Goal: Task Accomplishment & Management: Use online tool/utility

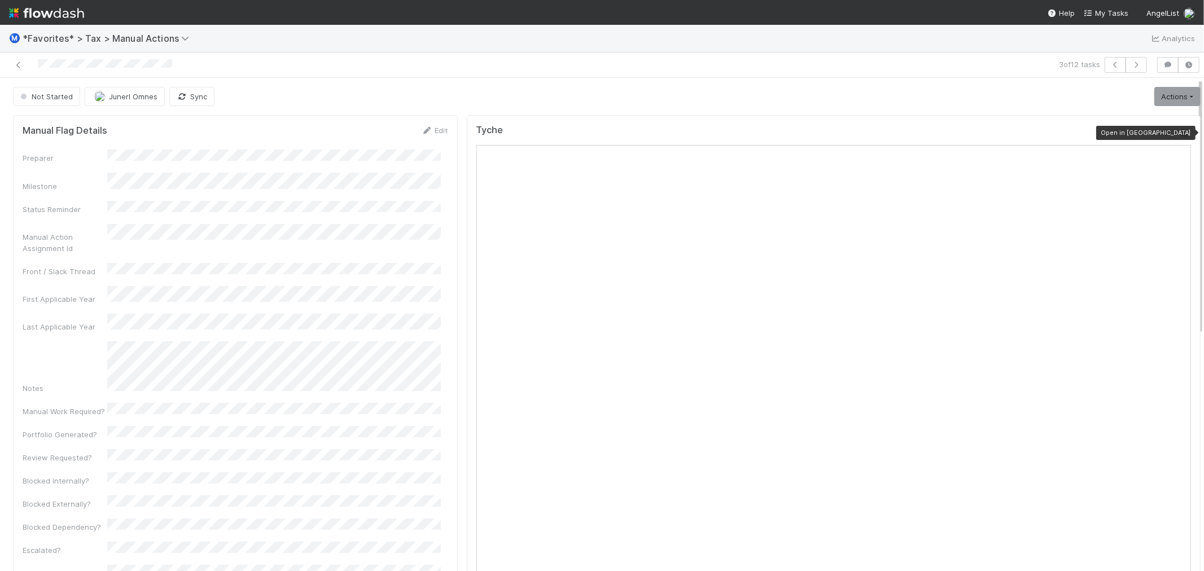
click at [1180, 132] on icon at bounding box center [1185, 132] width 11 height 7
click at [1168, 104] on link "Actions" at bounding box center [1178, 96] width 46 height 19
click at [1153, 116] on button "Start" at bounding box center [1150, 120] width 104 height 16
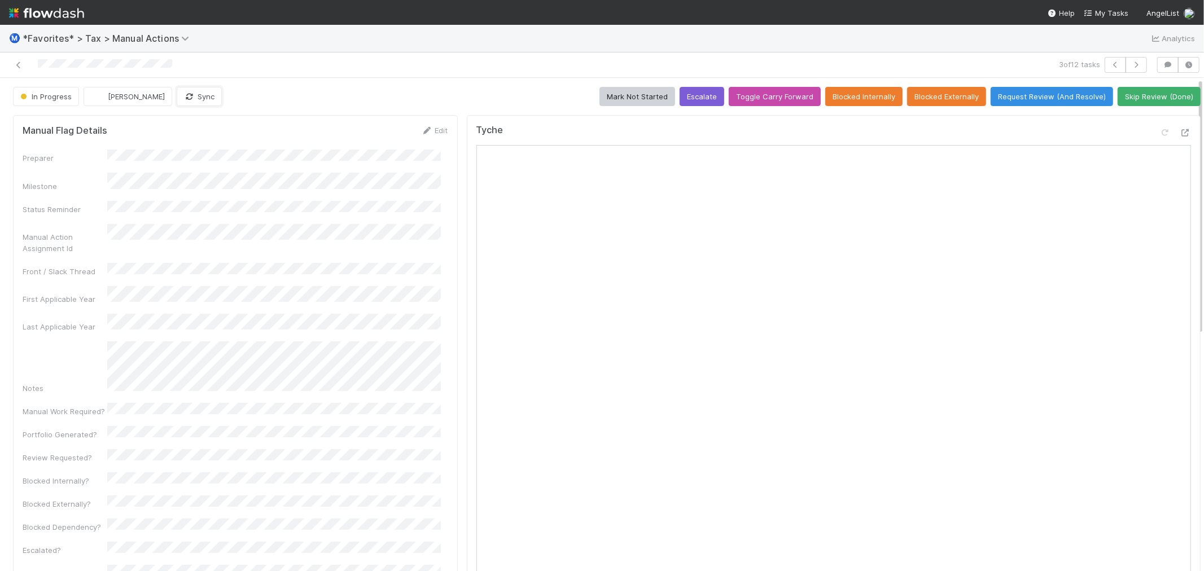
click at [198, 105] on button "Sync" at bounding box center [199, 96] width 45 height 19
click at [1016, 92] on button "Request Review (And Resolve)" at bounding box center [1052, 96] width 123 height 19
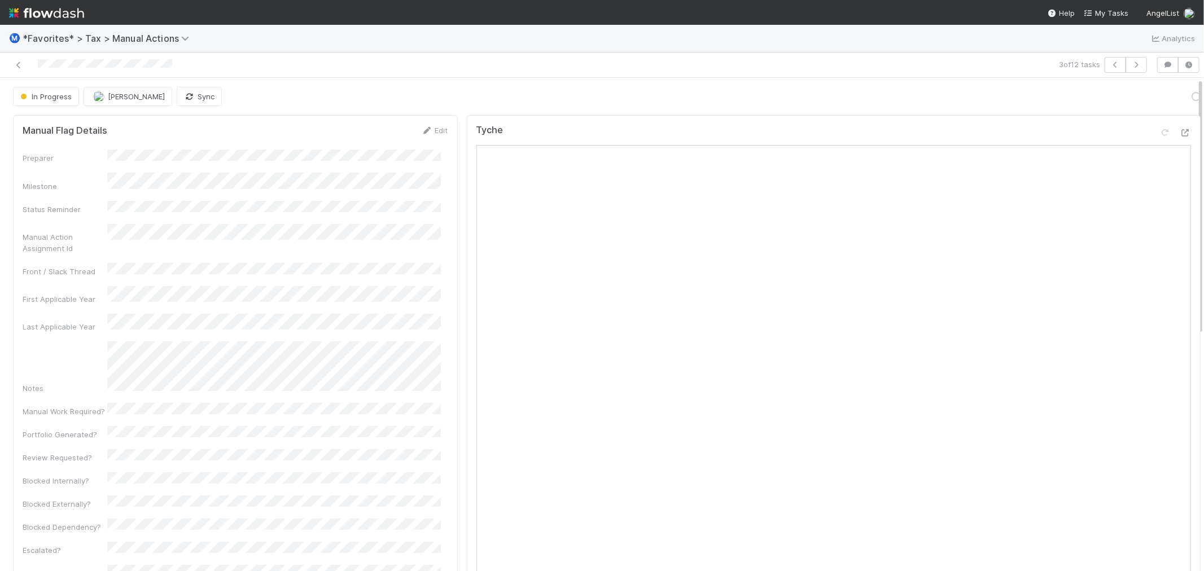
click at [425, 69] on div at bounding box center [293, 65] width 576 height 16
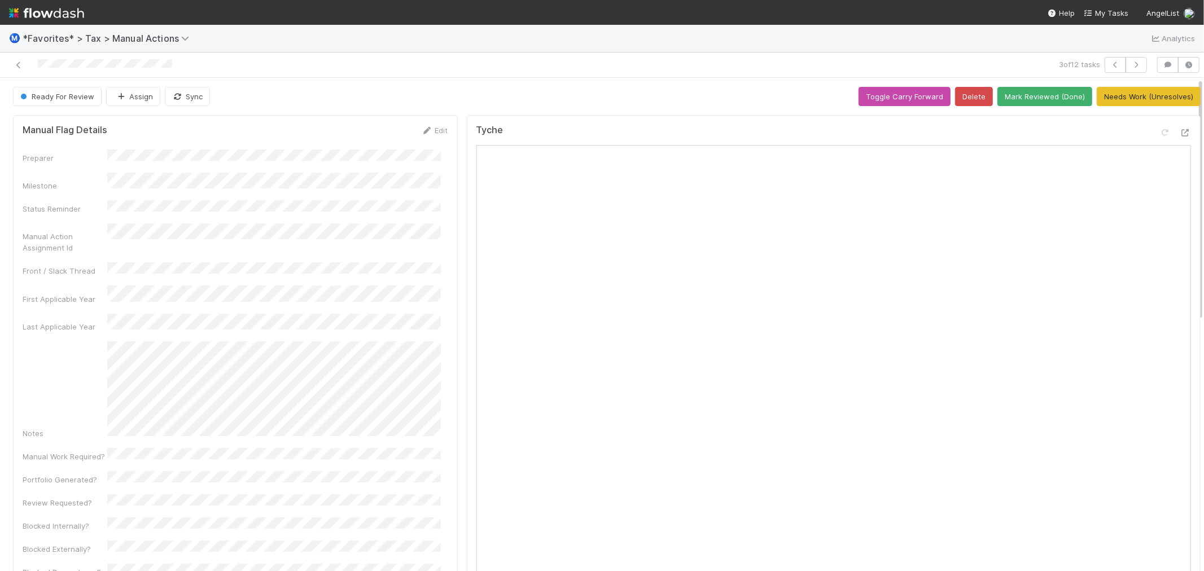
click at [445, 71] on div at bounding box center [293, 65] width 576 height 16
click at [21, 64] on icon at bounding box center [18, 65] width 11 height 7
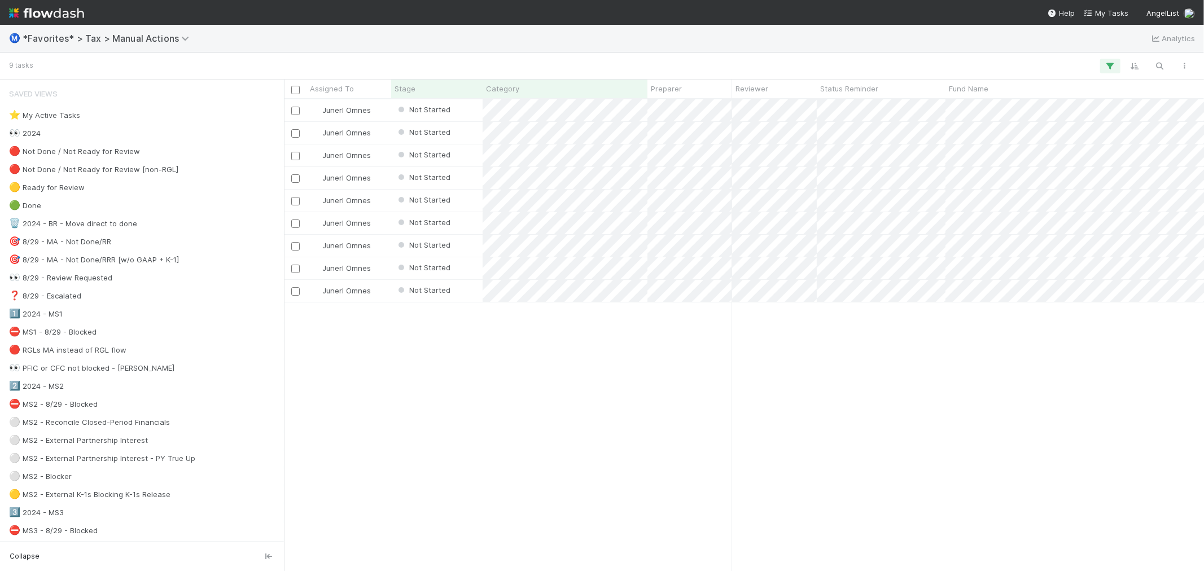
scroll to position [462, 911]
click at [506, 394] on div "Junerl Omnes Not Started 3/14/25, 3:44:44 AM 8/6/25, 12:38:54 PM 0 Junerl Omnes…" at bounding box center [744, 335] width 920 height 472
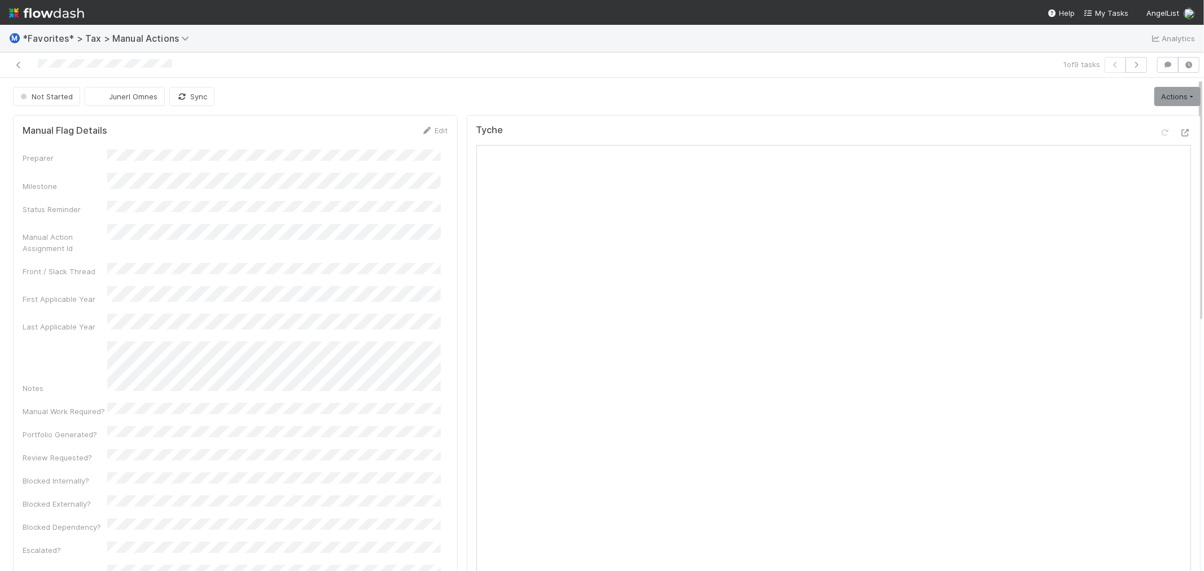
click at [774, 90] on div "Not Started Junerl Omnes Sync Actions Start Escalate Toggle Carry Forward Block…" at bounding box center [607, 96] width 1188 height 19
click at [1180, 134] on icon at bounding box center [1185, 132] width 11 height 7
click at [513, 90] on div "Not Started Junerl Omnes Sync Actions Start Escalate Toggle Carry Forward Block…" at bounding box center [607, 96] width 1188 height 19
click at [471, 104] on div "Not Started Junerl Omnes Sync Actions Start Escalate Toggle Carry Forward Block…" at bounding box center [607, 96] width 1188 height 19
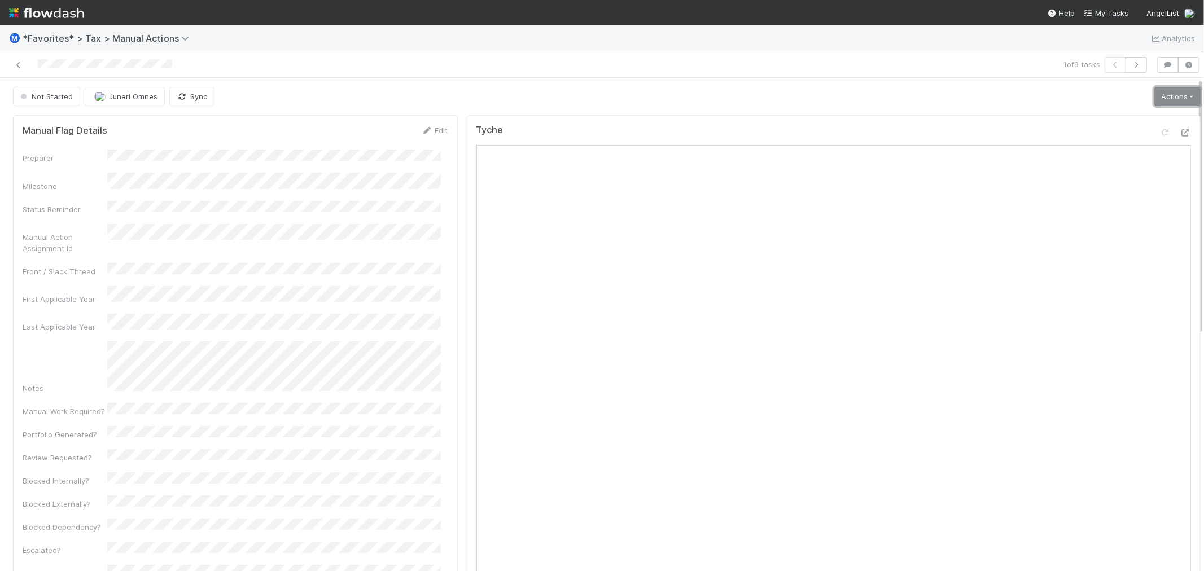
click at [1155, 94] on link "Actions" at bounding box center [1178, 96] width 46 height 19
click at [1131, 63] on icon "button" at bounding box center [1136, 65] width 11 height 7
click at [439, 48] on div "Ⓜ️ *Favorites* > Tax > Manual Actions Analytics" at bounding box center [602, 38] width 1204 height 27
click at [743, 91] on div "Not Started Junerl Omnes Sync Actions Start Escalate Toggle Carry Forward Block…" at bounding box center [607, 96] width 1188 height 19
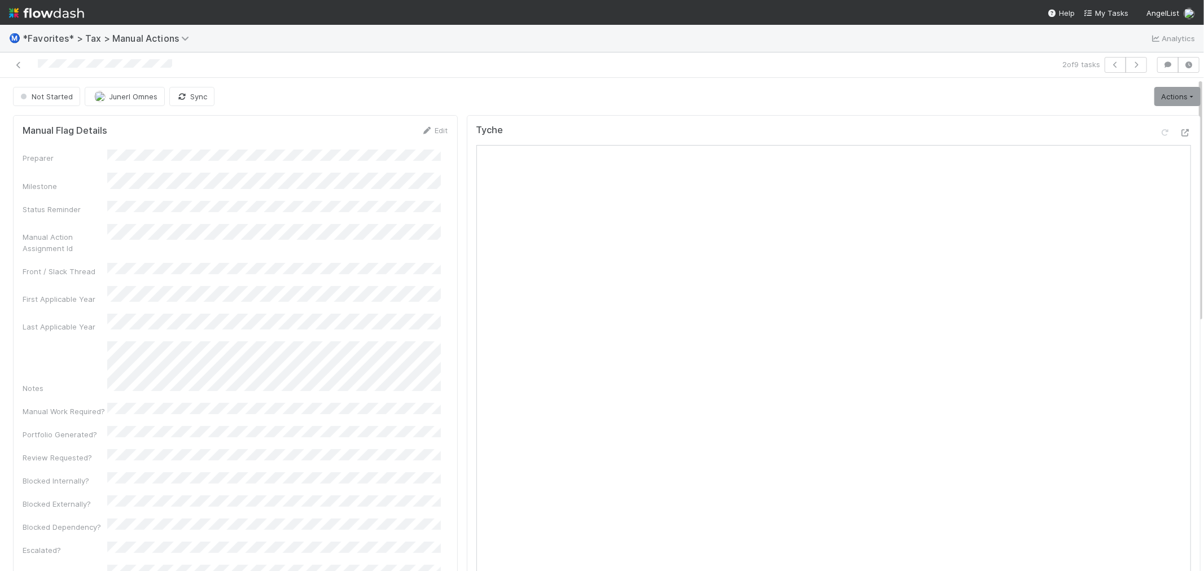
click at [743, 91] on div "Not Started Junerl Omnes Sync Actions Start Escalate Toggle Carry Forward Block…" at bounding box center [607, 96] width 1188 height 19
click at [537, 51] on div "Ⓜ️ *Favorites* > Tax > Manual Actions Analytics" at bounding box center [602, 38] width 1204 height 27
click at [1180, 132] on icon at bounding box center [1185, 132] width 11 height 7
click at [1180, 133] on icon at bounding box center [1185, 132] width 11 height 7
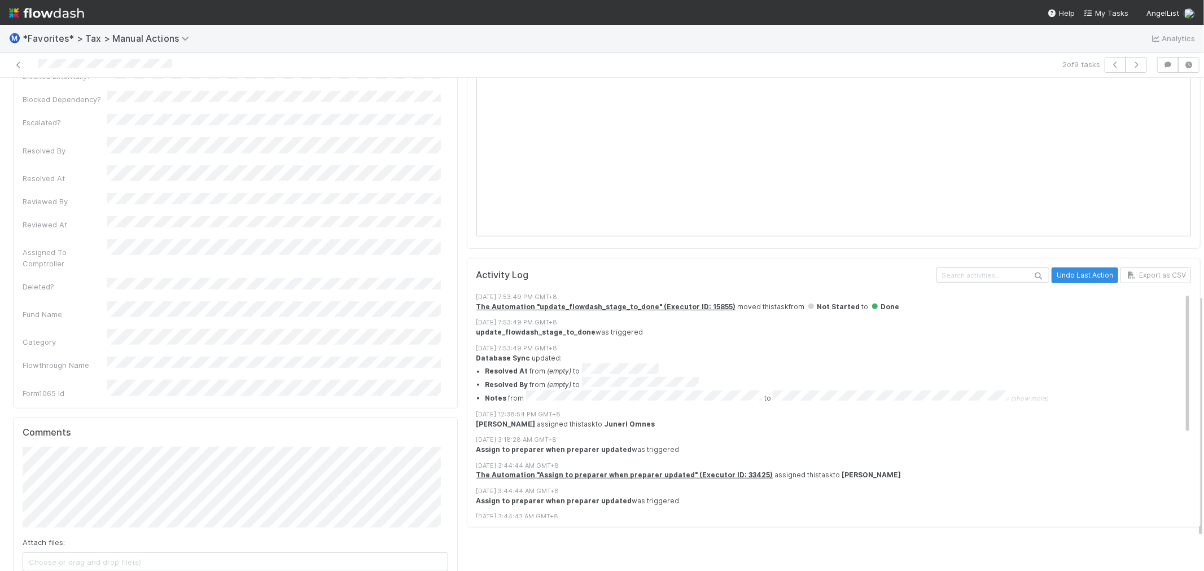
scroll to position [506, 0]
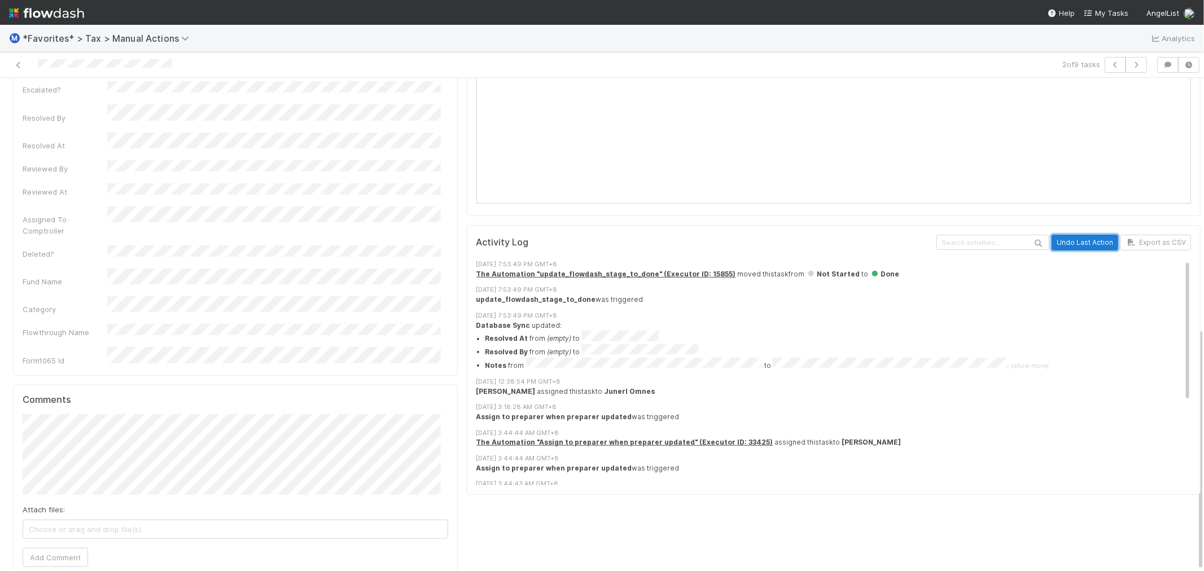
click at [1087, 239] on button "Undo Last Action" at bounding box center [1085, 243] width 67 height 16
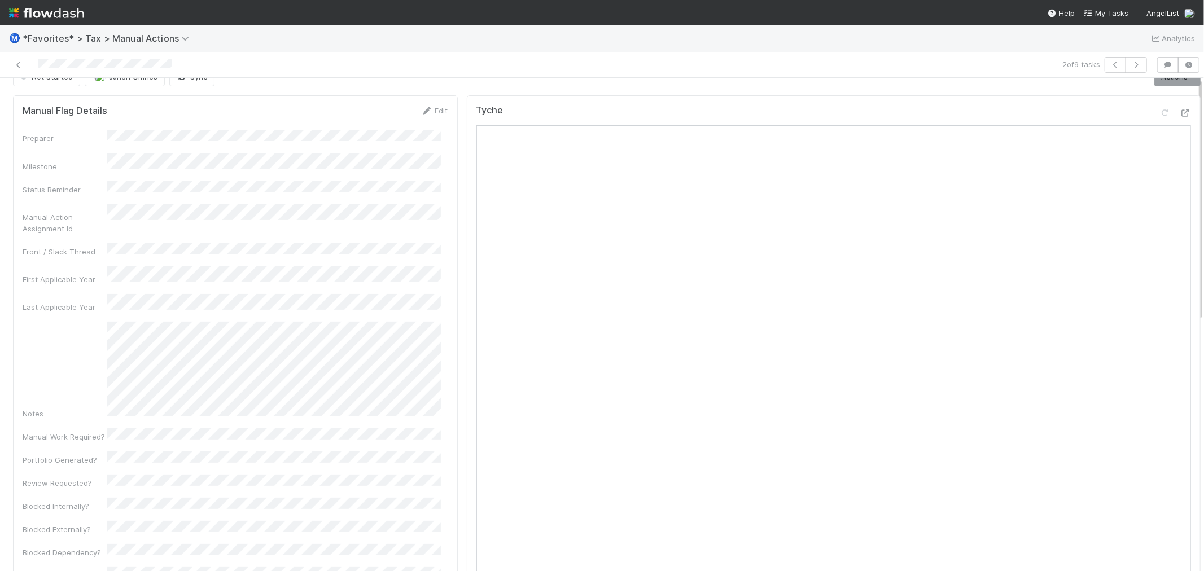
scroll to position [0, 0]
click at [1155, 102] on link "Actions" at bounding box center [1178, 96] width 46 height 19
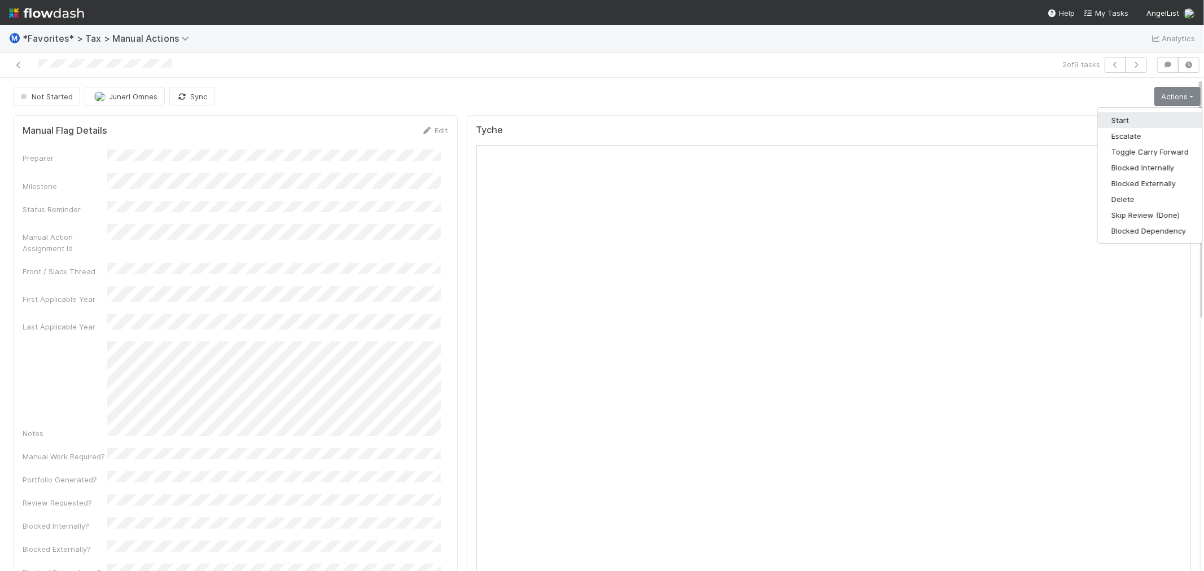
click at [1134, 114] on button "Start" at bounding box center [1150, 120] width 104 height 16
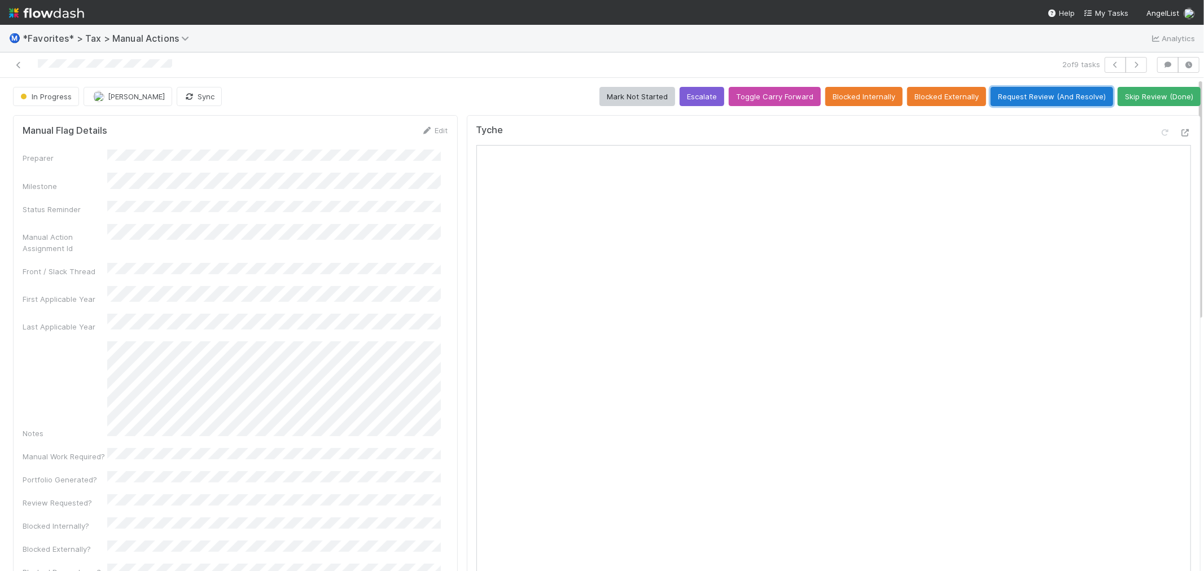
click at [1063, 97] on button "Request Review (And Resolve)" at bounding box center [1052, 96] width 123 height 19
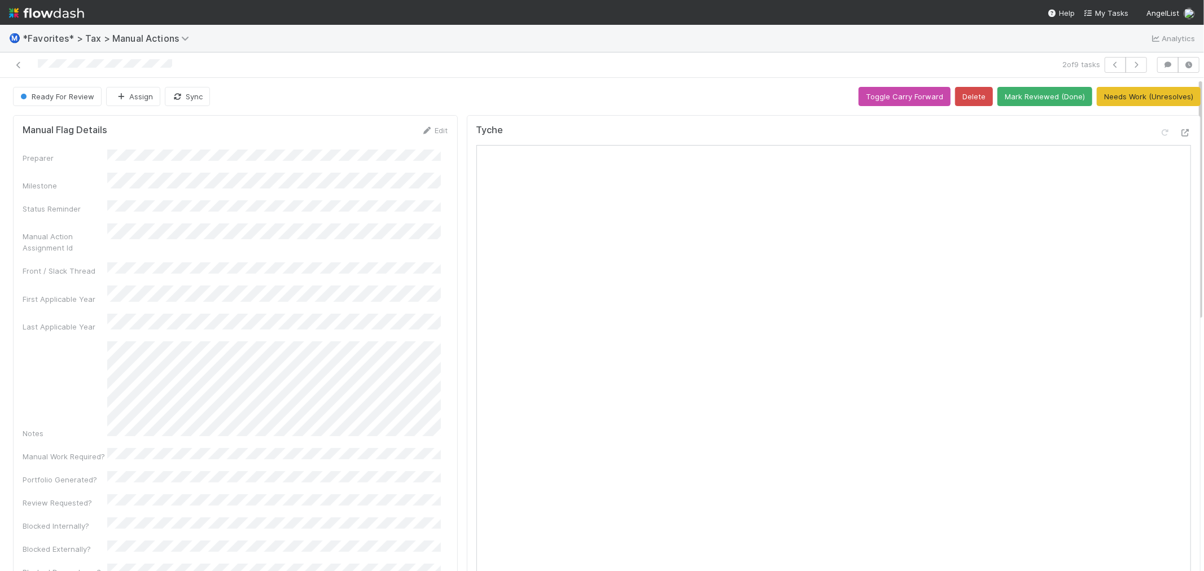
click at [1135, 63] on button "button" at bounding box center [1136, 65] width 21 height 16
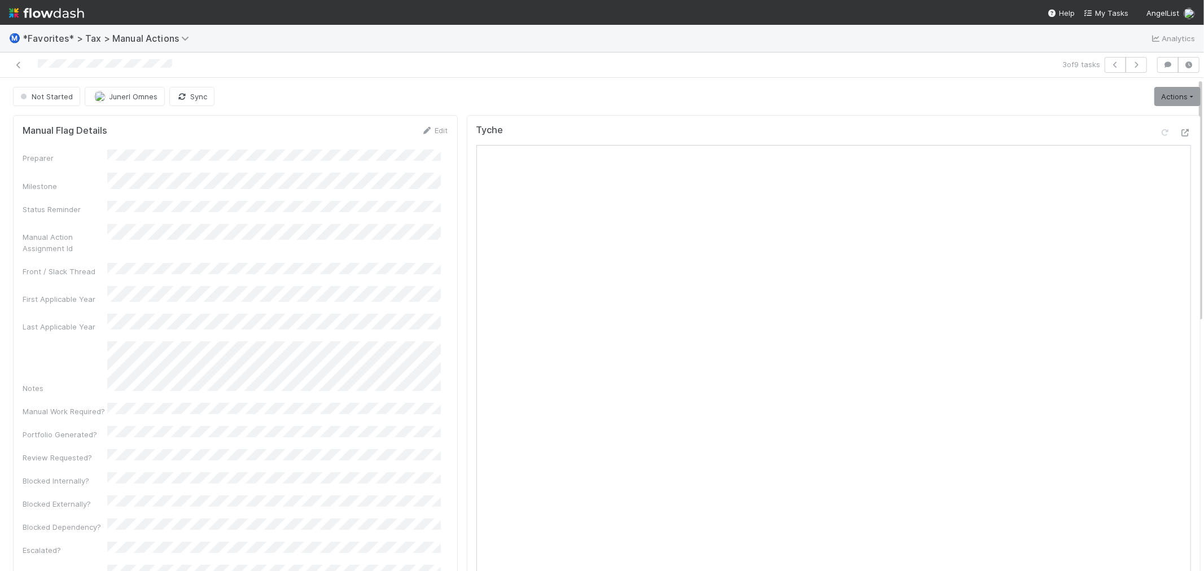
click at [400, 71] on div at bounding box center [293, 65] width 576 height 16
click at [1180, 133] on icon at bounding box center [1185, 132] width 11 height 7
click at [489, 90] on div "Not Started Junerl Omnes Sync Actions Start Escalate Toggle Carry Forward Block…" at bounding box center [607, 96] width 1188 height 19
click at [453, 92] on div "Not Started Junerl Omnes Sync Actions Start Escalate Toggle Carry Forward Block…" at bounding box center [607, 96] width 1188 height 19
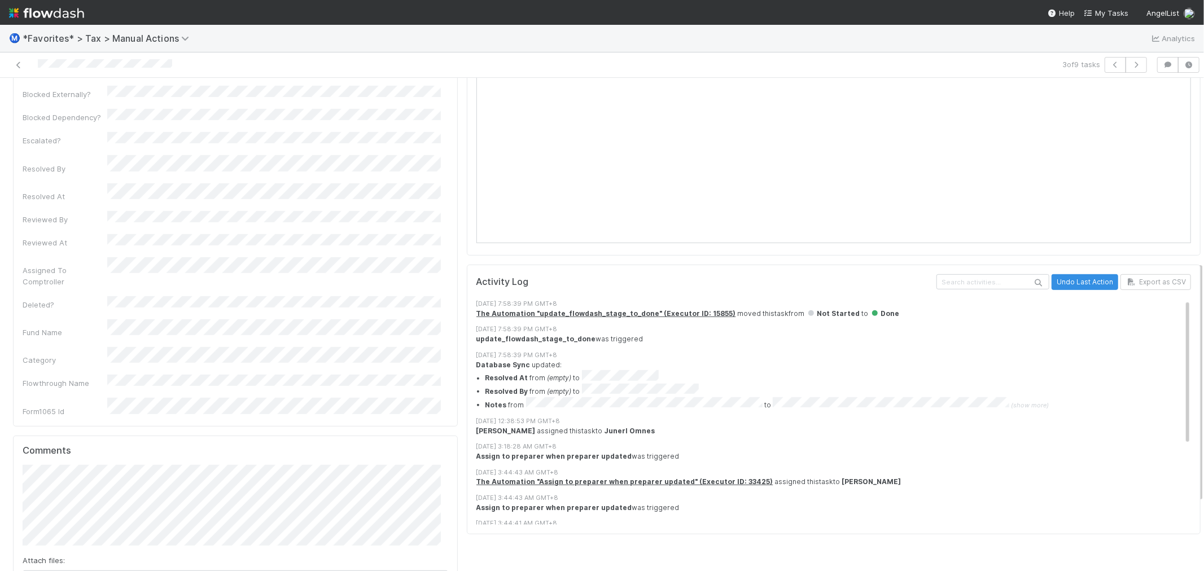
scroll to position [517, 0]
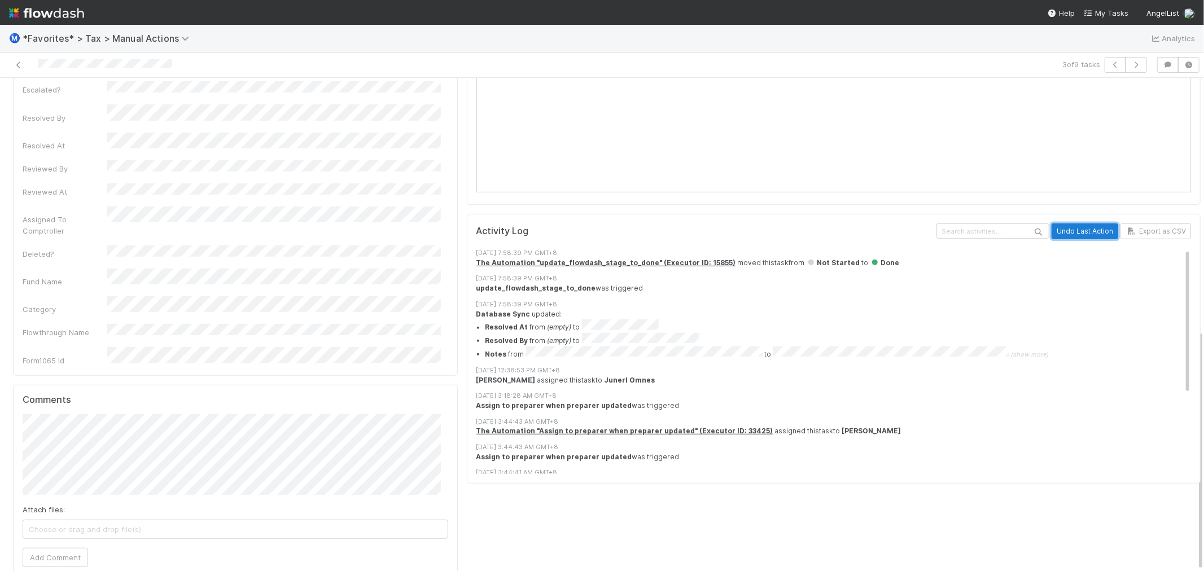
click at [1054, 230] on button "Undo Last Action" at bounding box center [1085, 232] width 67 height 16
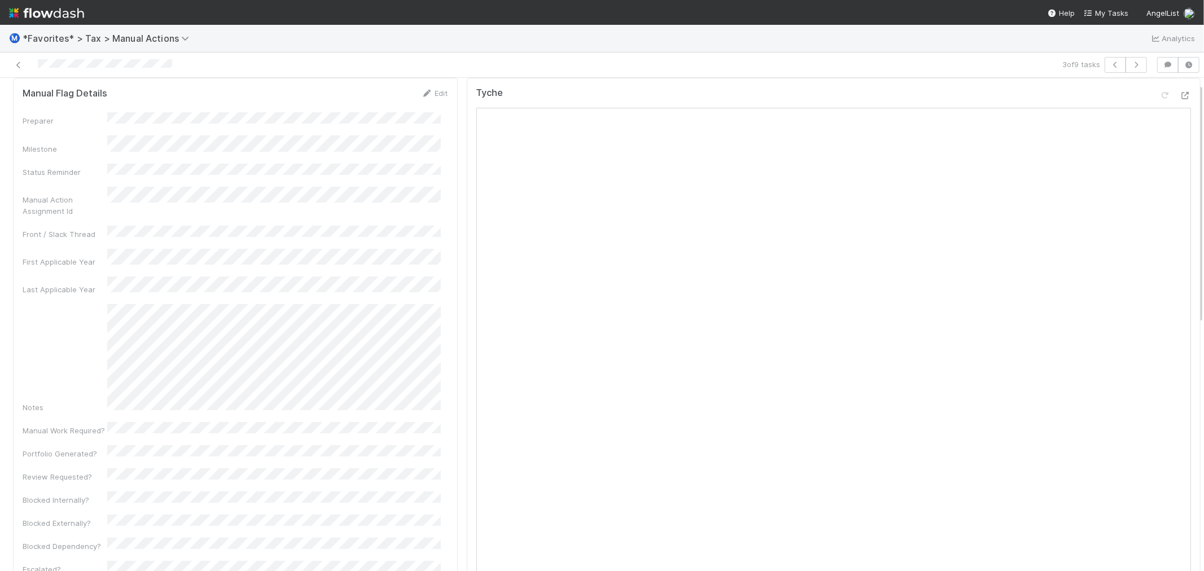
scroll to position [0, 0]
click at [1155, 104] on link "Actions" at bounding box center [1178, 96] width 46 height 19
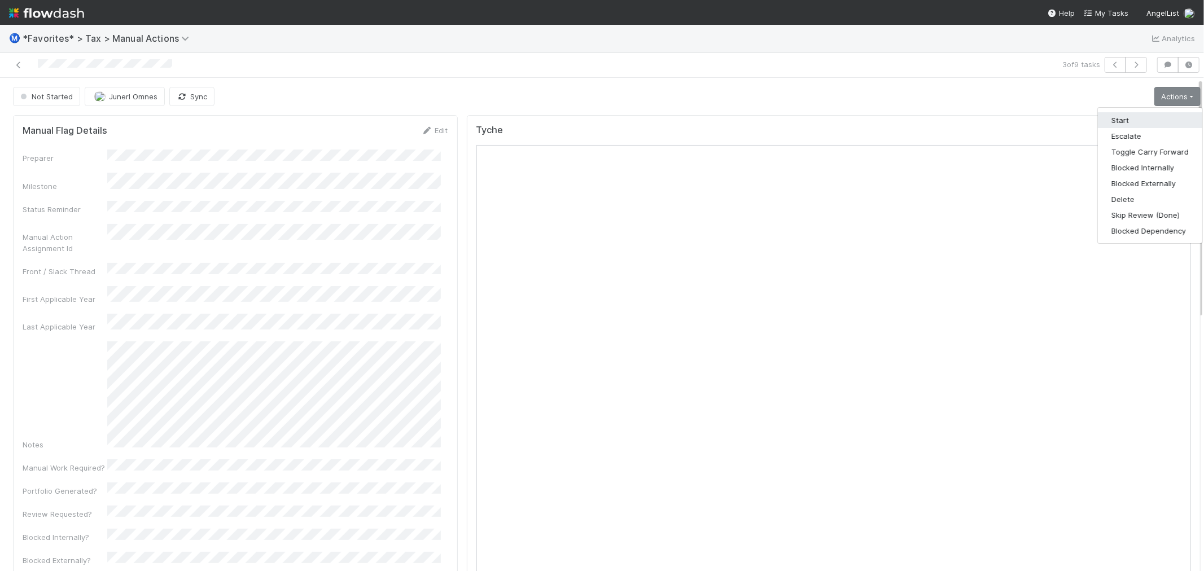
click at [1138, 114] on button "Start" at bounding box center [1150, 120] width 104 height 16
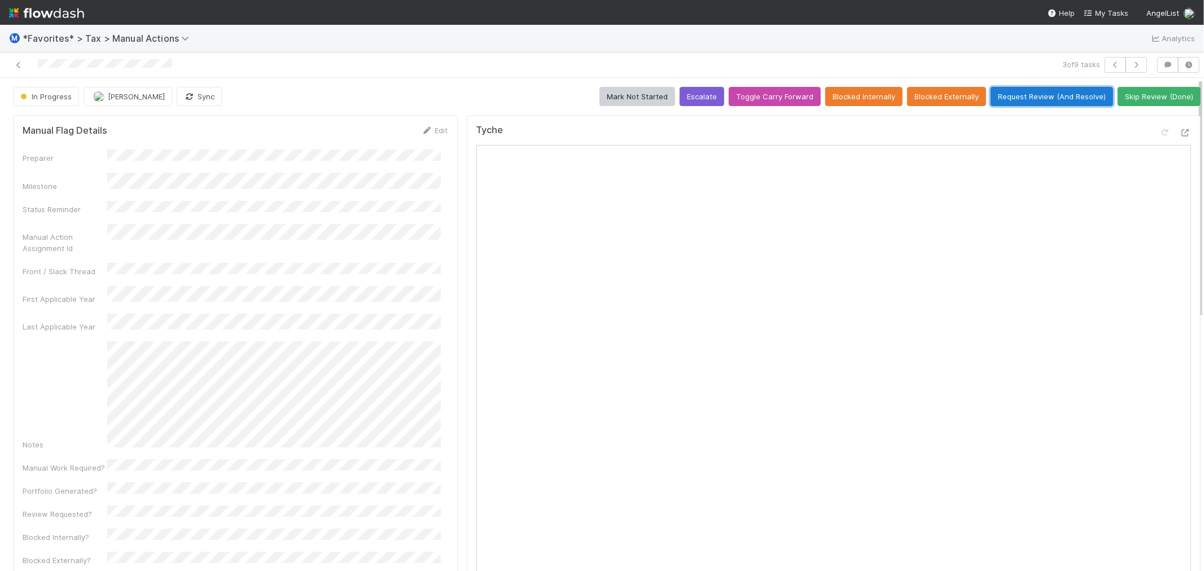
click at [1024, 98] on button "Request Review (And Resolve)" at bounding box center [1052, 96] width 123 height 19
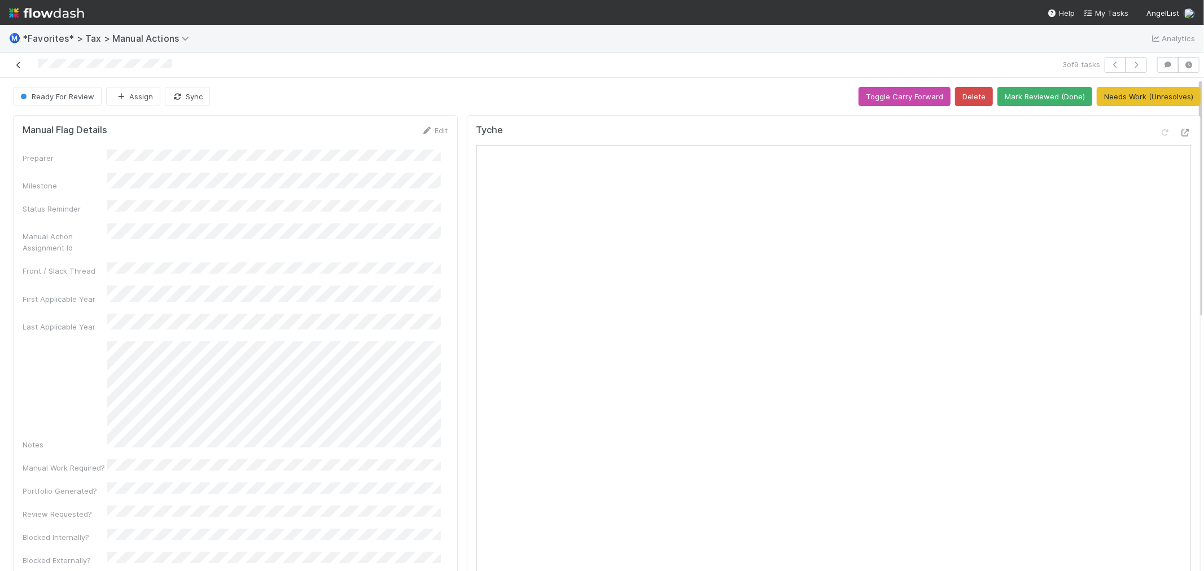
click at [19, 63] on icon at bounding box center [18, 65] width 11 height 7
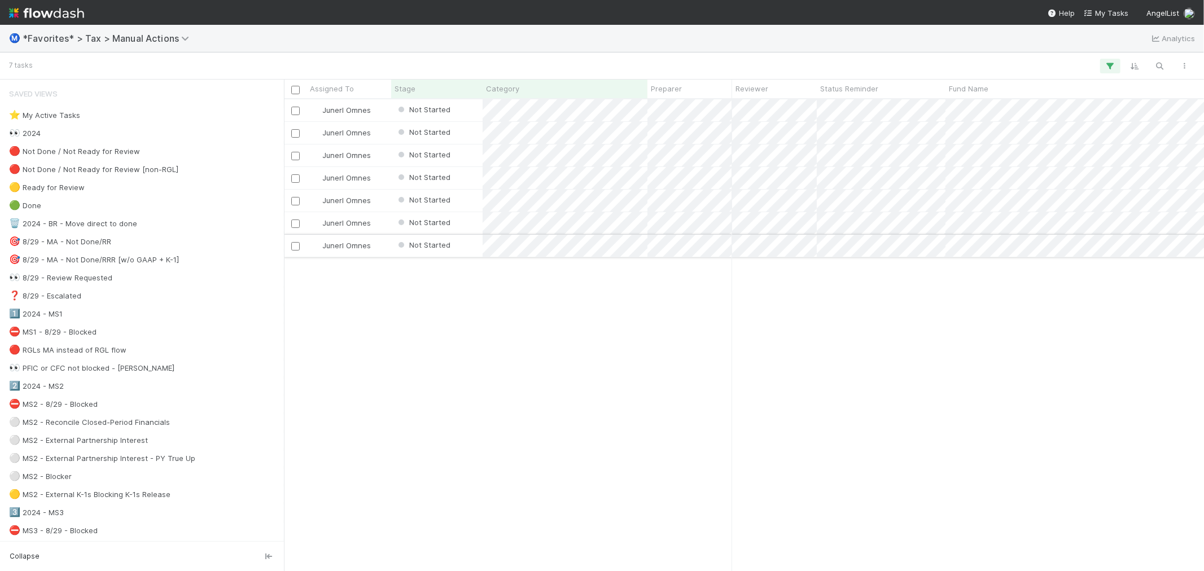
scroll to position [462, 911]
click at [517, 330] on div "Junerl Omnes Not Started [DATE] 3:44:44 AM [DATE] 12:38:54 PM 0 Junerl Omnes No…" at bounding box center [744, 335] width 920 height 472
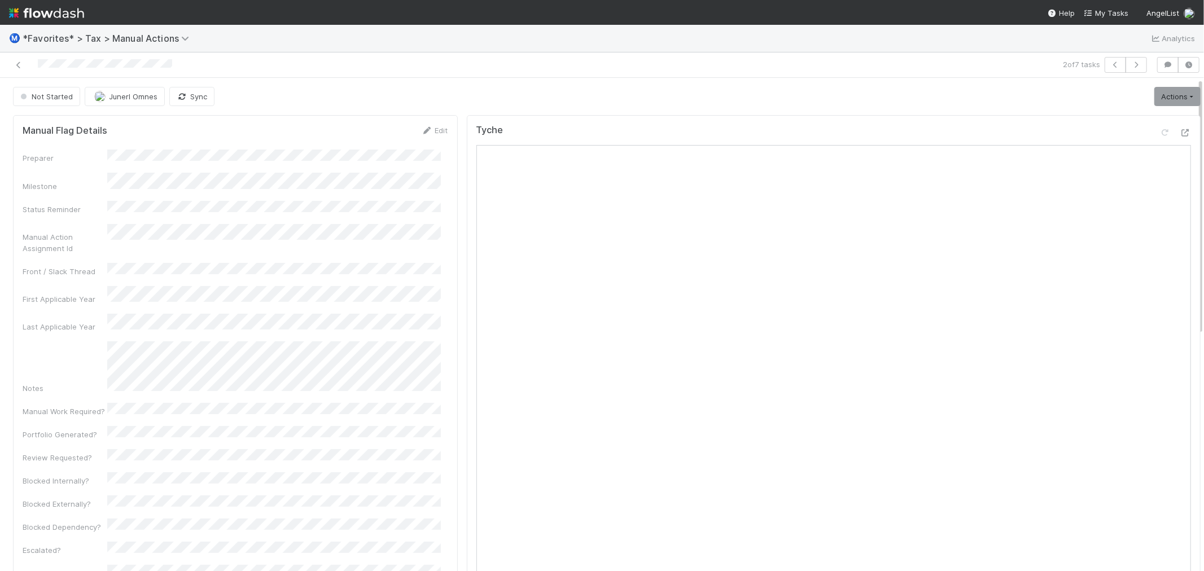
click at [960, 97] on div "Not Started Junerl Omnes Sync Actions Start Escalate Toggle Carry Forward Block…" at bounding box center [607, 96] width 1188 height 19
click at [1126, 72] on button "button" at bounding box center [1136, 65] width 21 height 16
click at [548, 91] on div "Not Started Junerl Omnes Sync Actions Start Escalate Toggle Carry Forward Block…" at bounding box center [607, 96] width 1188 height 19
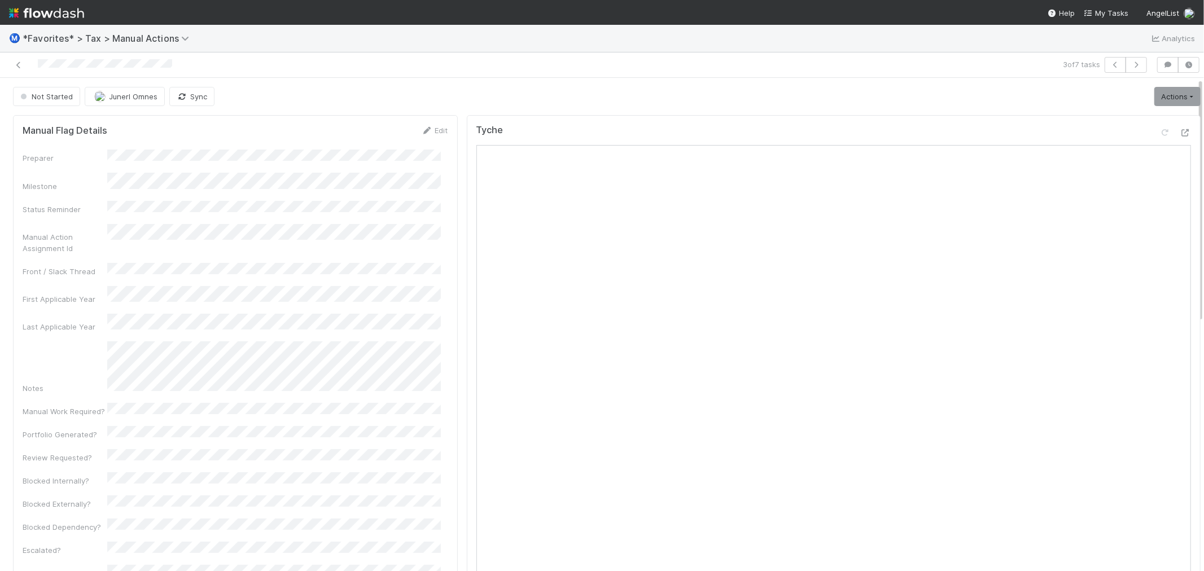
click at [799, 75] on div "3 of 7 tasks" at bounding box center [602, 65] width 1204 height 25
click at [927, 102] on div "Not Started Junerl Omnes Sync Actions Start Escalate Toggle Carry Forward Block…" at bounding box center [607, 96] width 1188 height 19
click at [749, 103] on div "Not Started Junerl Omnes Sync Actions Start Escalate Toggle Carry Forward Block…" at bounding box center [607, 96] width 1188 height 19
click at [455, 88] on div "Not Started Junerl Omnes Sync Actions Start Escalate Toggle Carry Forward Block…" at bounding box center [607, 96] width 1188 height 19
click at [1171, 97] on link "Actions" at bounding box center [1178, 96] width 46 height 19
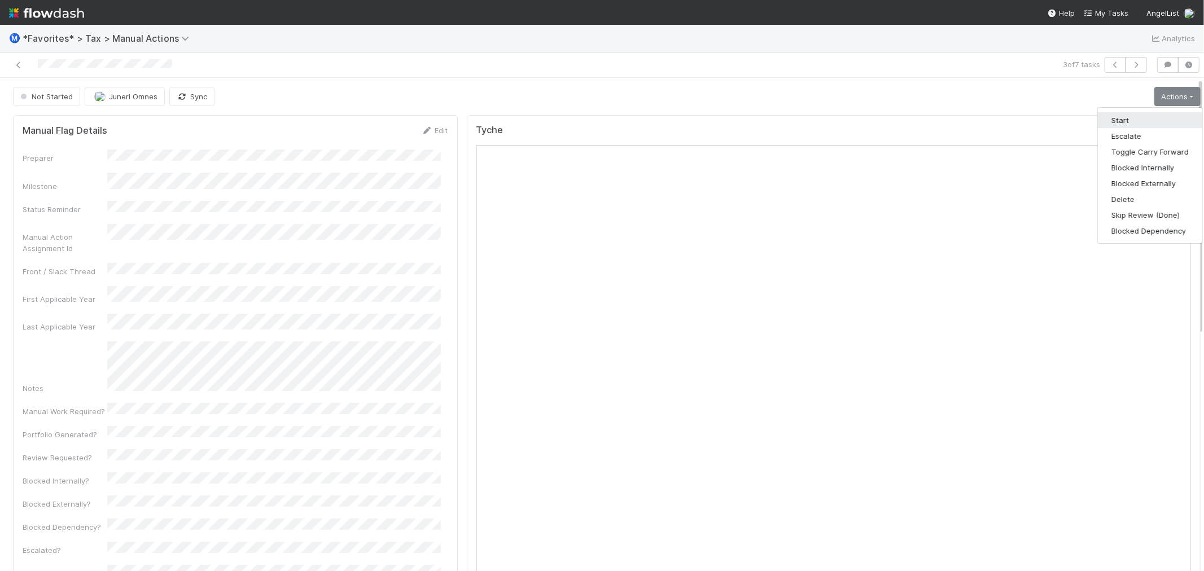
click at [1141, 121] on button "Start" at bounding box center [1150, 120] width 104 height 16
click at [853, 71] on div "3 of 7 tasks" at bounding box center [866, 65] width 572 height 16
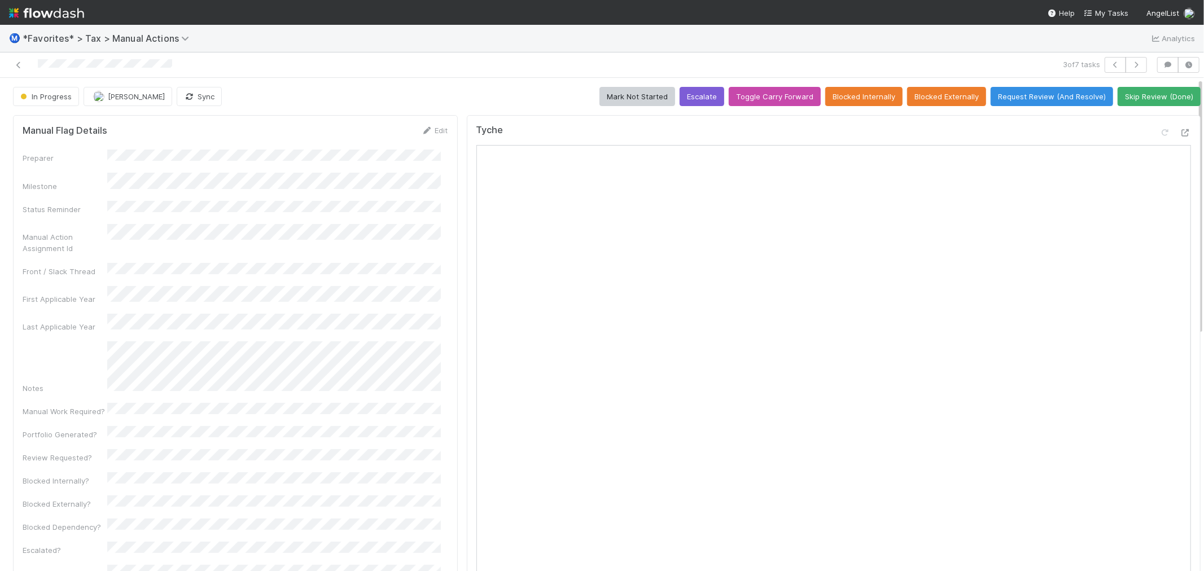
click at [323, 49] on div "Ⓜ️ *Favorites* > Tax > Manual Actions Analytics" at bounding box center [602, 38] width 1204 height 27
click at [324, 49] on div "Ⓜ️ *Favorites* > Tax > Manual Actions Analytics" at bounding box center [602, 38] width 1204 height 27
click at [1180, 136] on icon at bounding box center [1185, 132] width 11 height 7
click at [555, 89] on div "In Progress [PERSON_NAME] Sync Mark Not Started Escalate Toggle Carry Forward B…" at bounding box center [607, 96] width 1188 height 19
click at [1180, 132] on icon at bounding box center [1185, 132] width 11 height 7
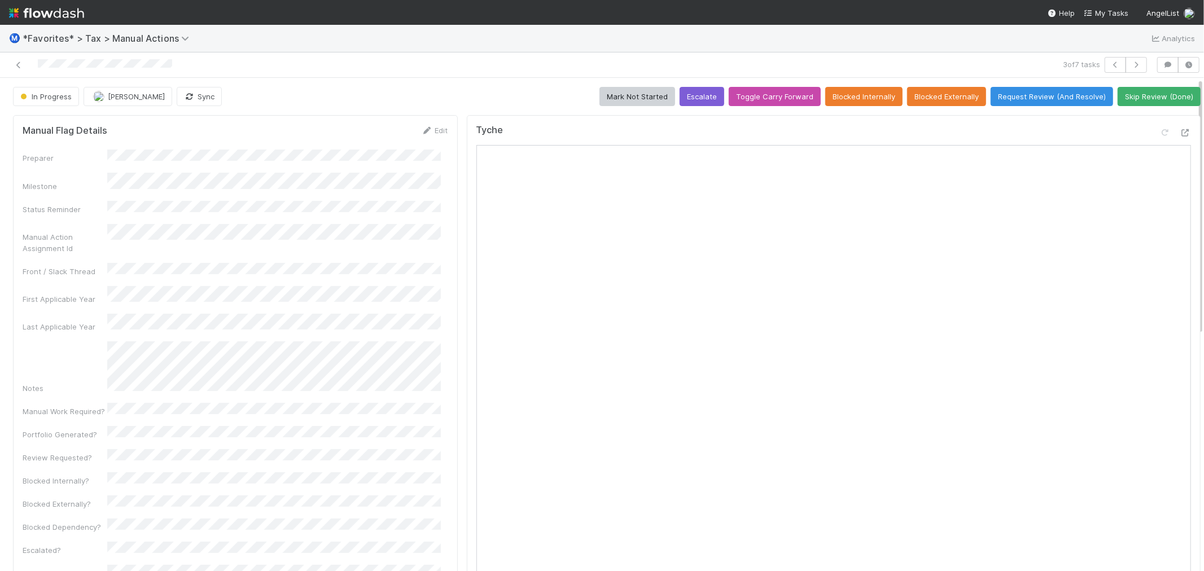
click at [531, 88] on div "In Progress [PERSON_NAME] Sync Mark Not Started Escalate Toggle Carry Forward B…" at bounding box center [607, 96] width 1188 height 19
click at [1025, 97] on button "Request Review (And Resolve)" at bounding box center [1052, 96] width 123 height 19
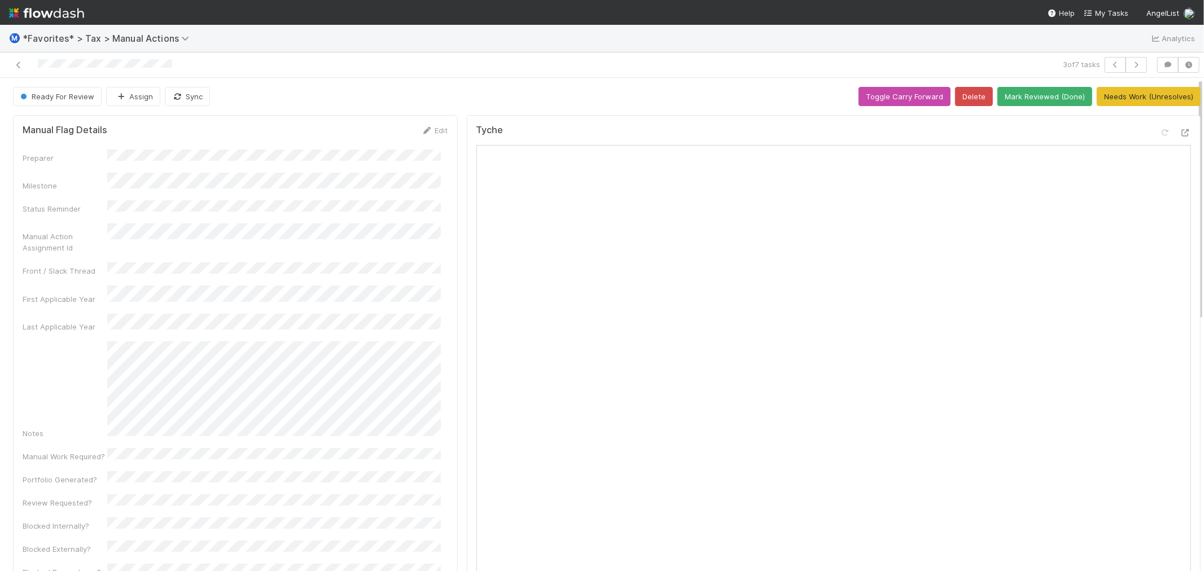
click at [731, 71] on div "3 of 7 tasks" at bounding box center [866, 65] width 572 height 16
click at [19, 66] on icon at bounding box center [18, 65] width 11 height 7
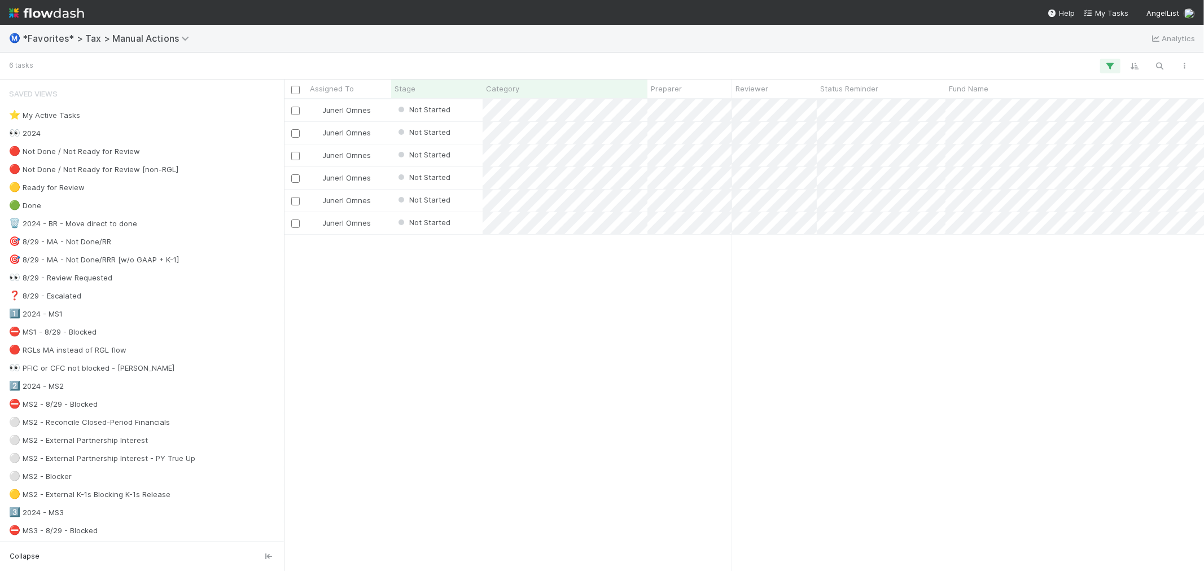
scroll to position [462, 911]
click at [465, 348] on div "Junerl Omnes Not Started [DATE] 3:44:44 AM [DATE] 12:38:54 PM 0 Junerl Omnes No…" at bounding box center [744, 335] width 920 height 472
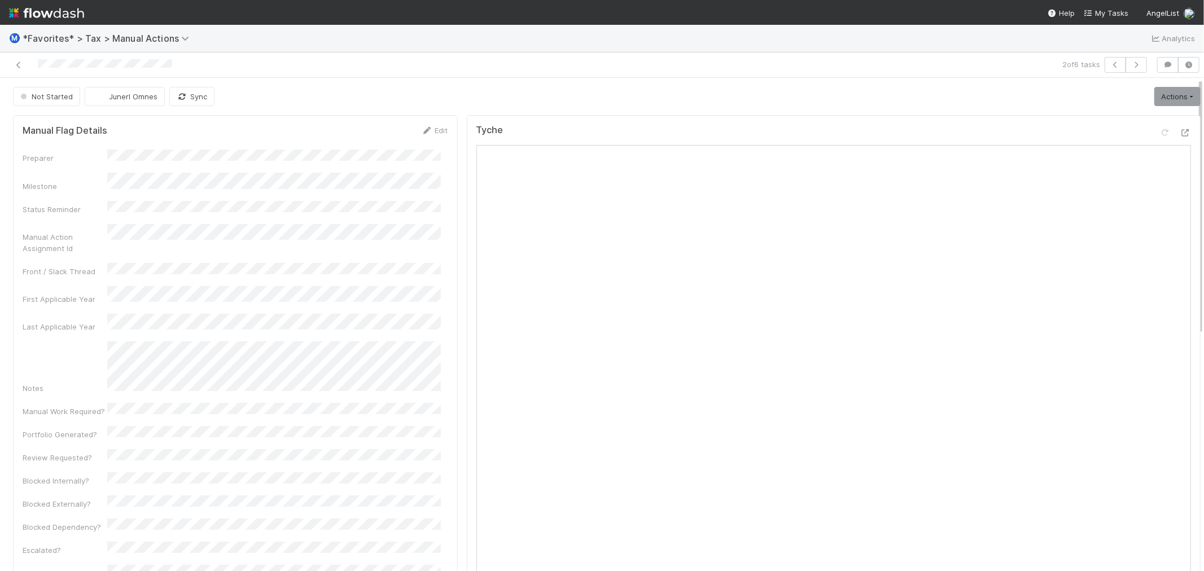
scroll to position [9, 0]
